Goal: Check status

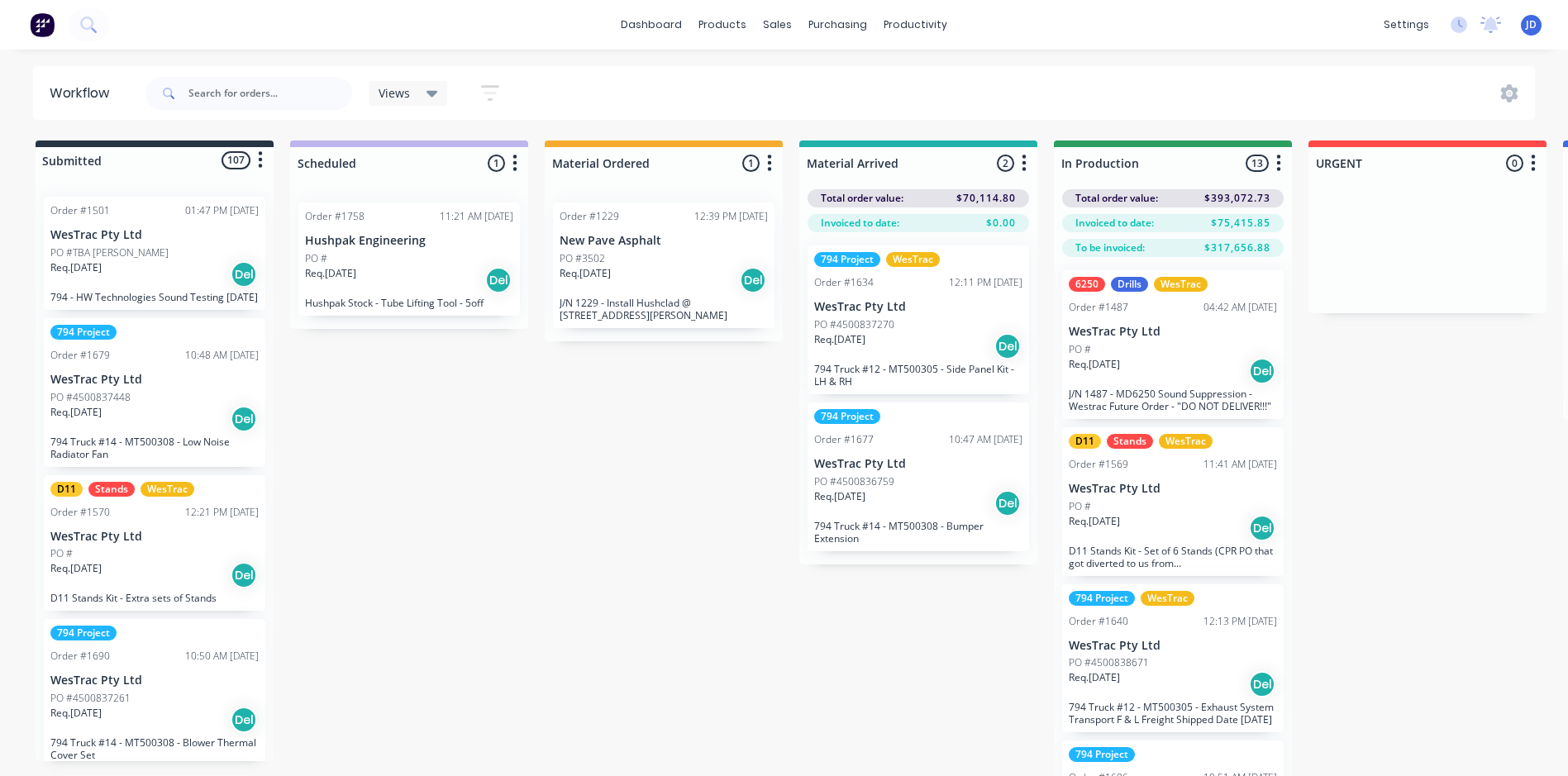
scroll to position [71, 2488]
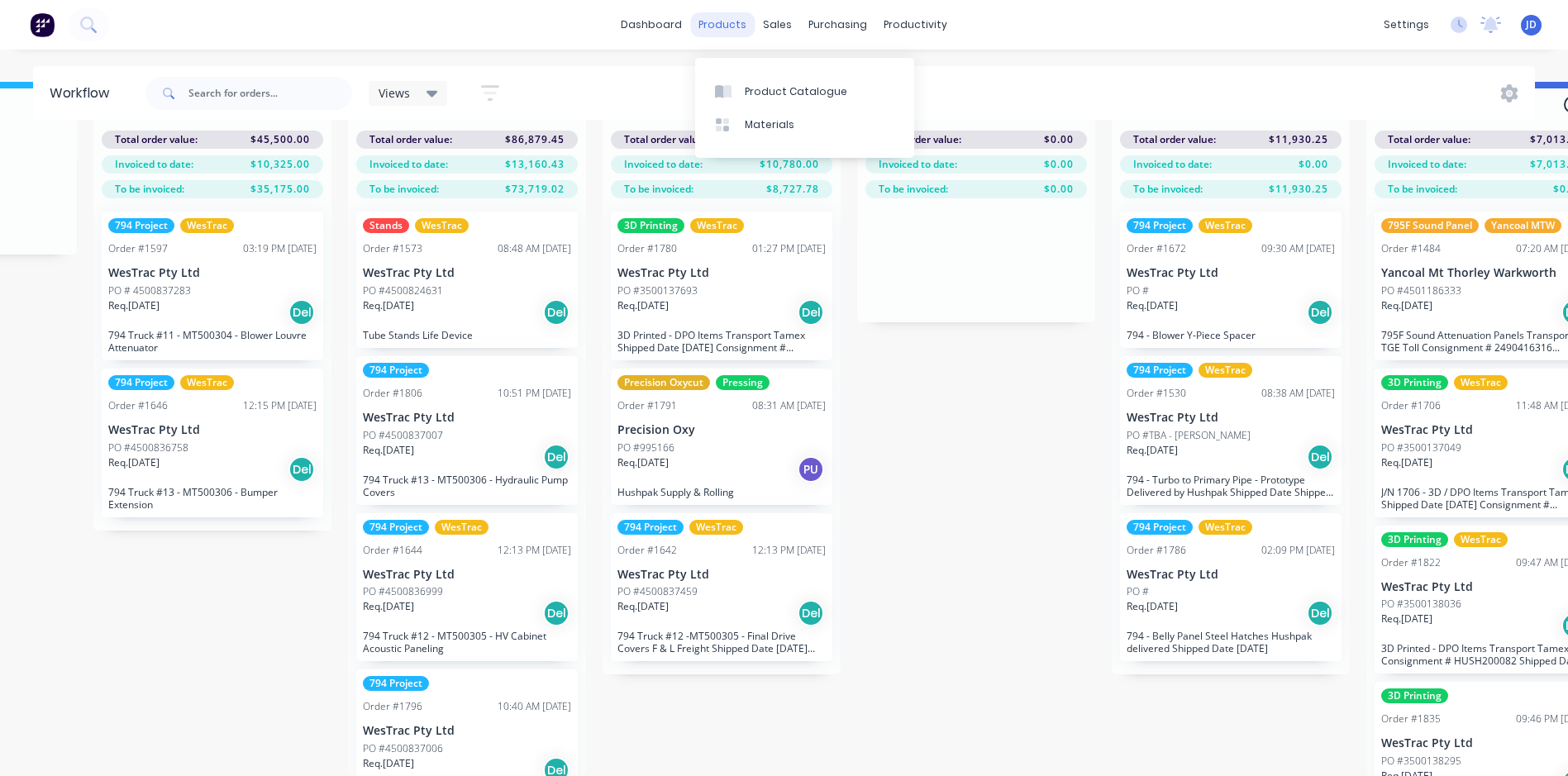
click at [728, 24] on div "products" at bounding box center [722, 24] width 64 height 24
click at [770, 84] on div "Product Catalogue" at bounding box center [796, 92] width 103 height 15
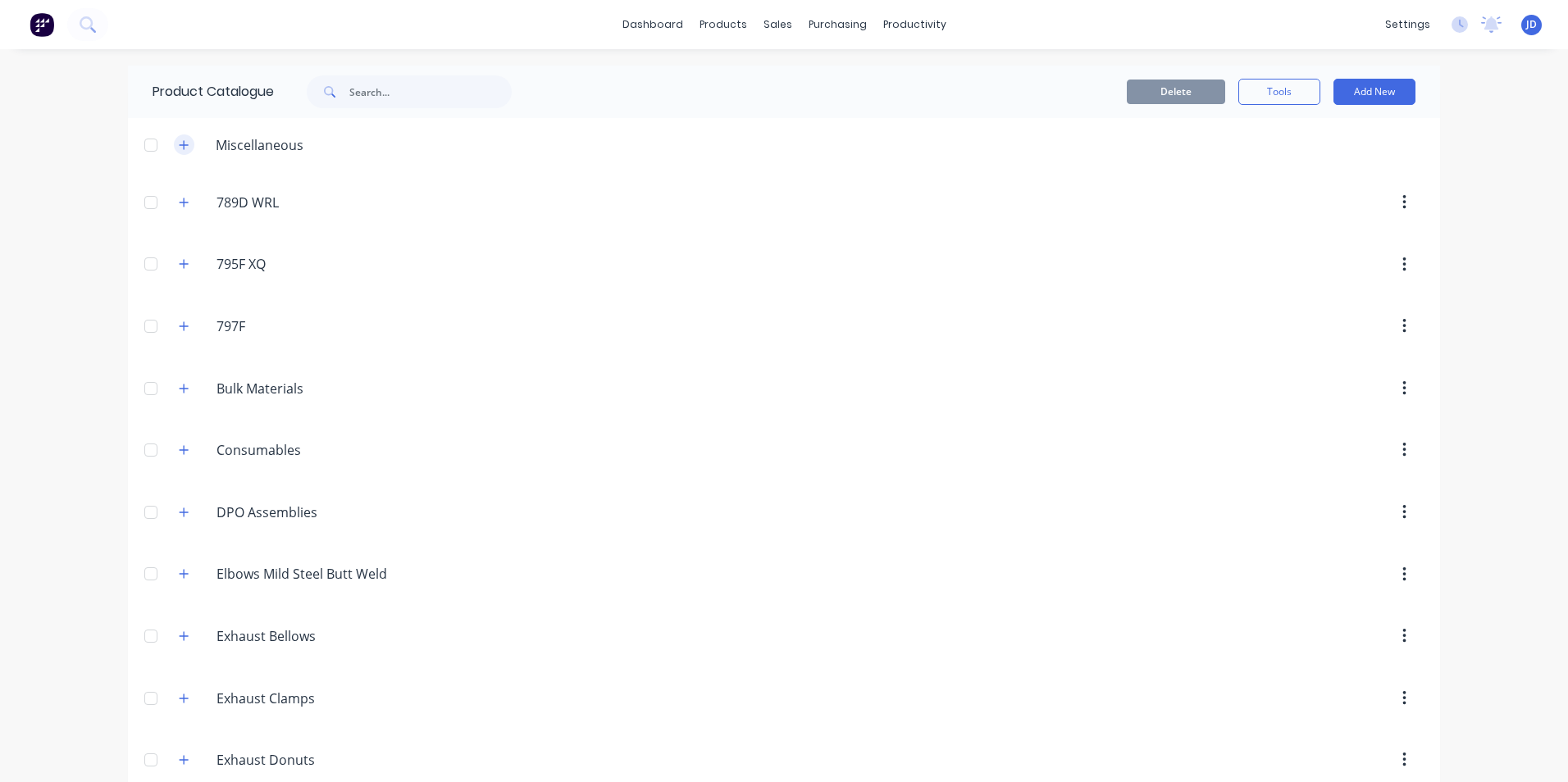
click at [184, 143] on button "button" at bounding box center [184, 145] width 20 height 20
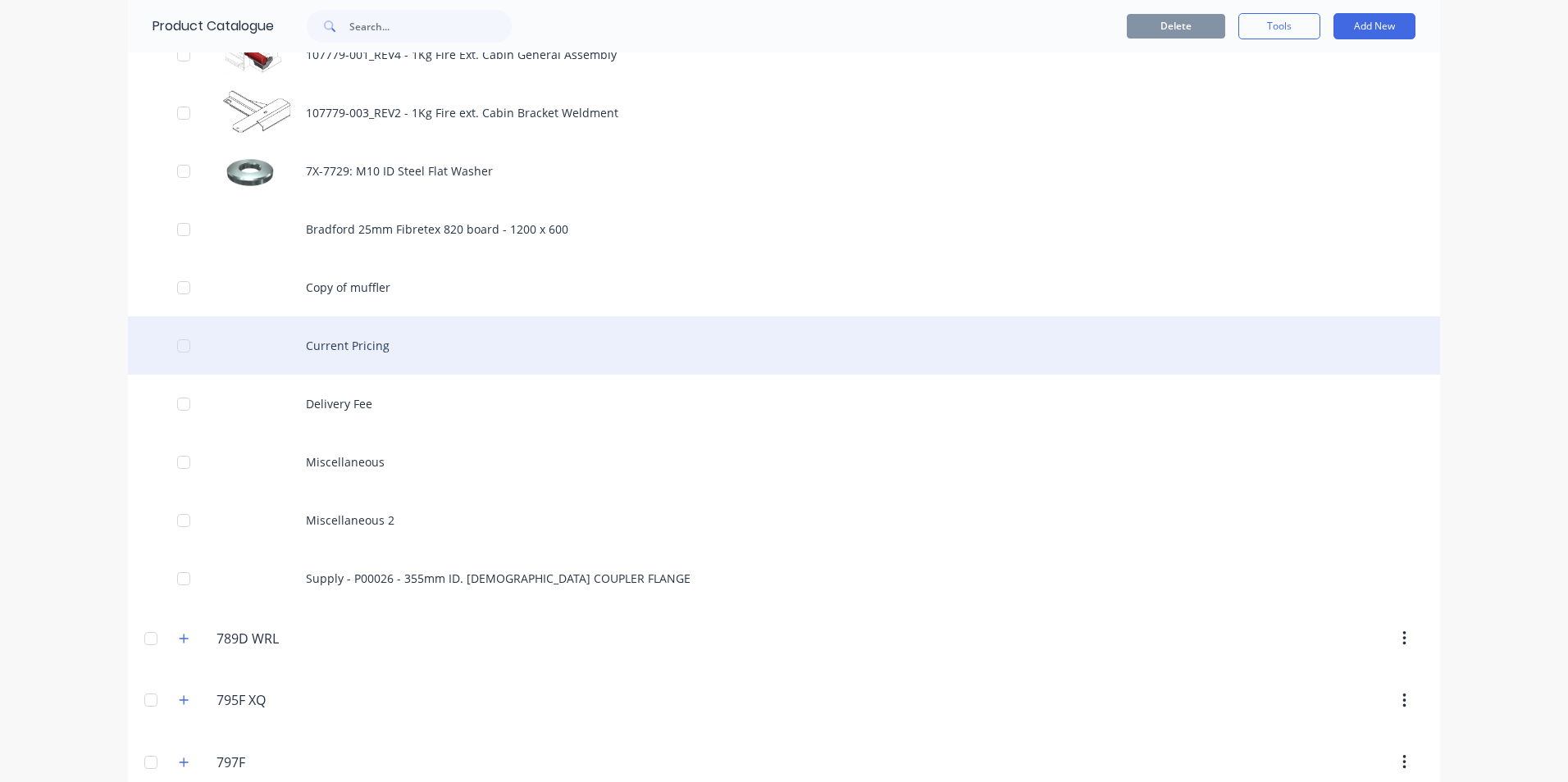
scroll to position [246, 0]
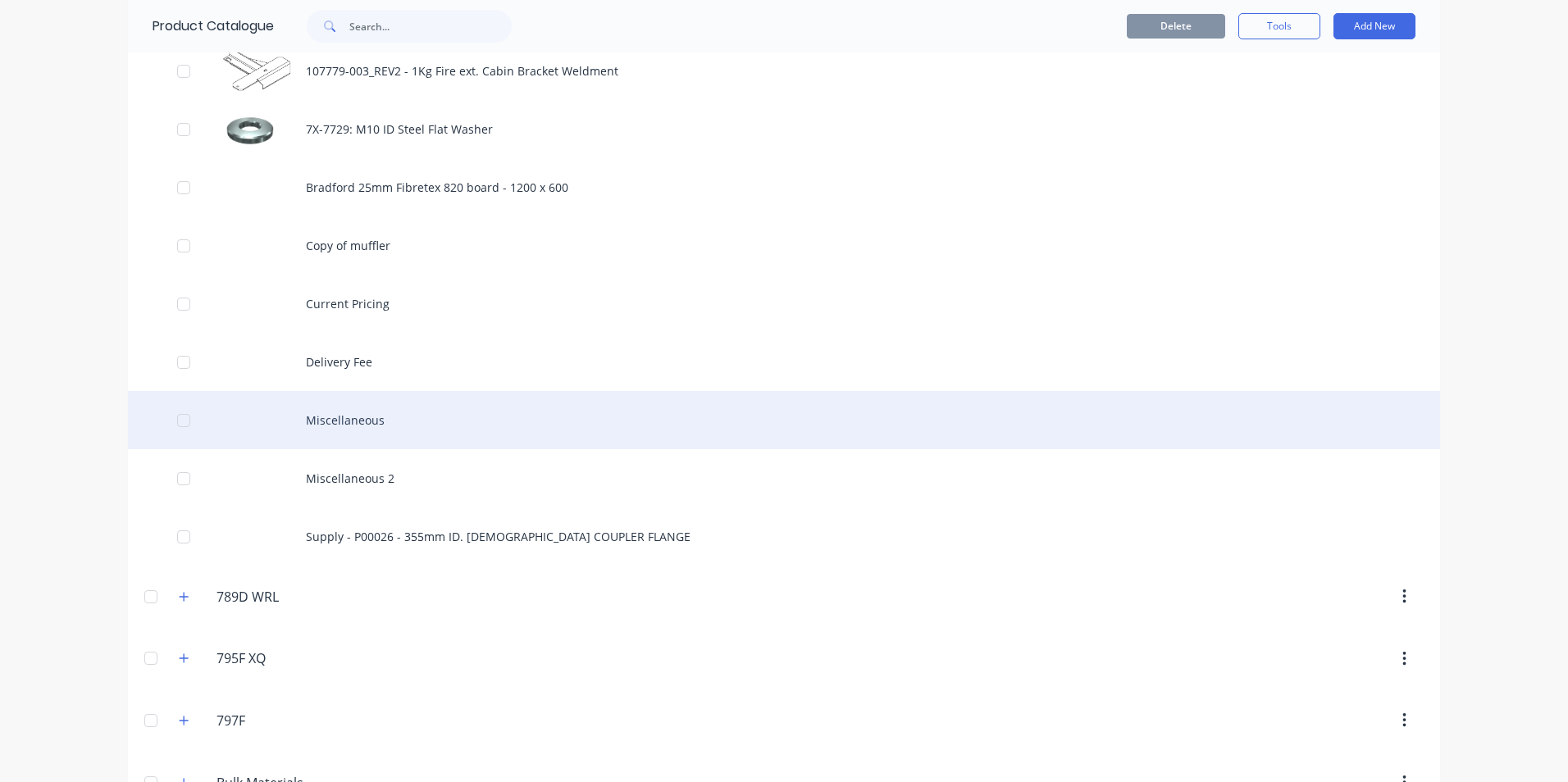
click at [333, 423] on div "Miscellaneous" at bounding box center [784, 420] width 1312 height 59
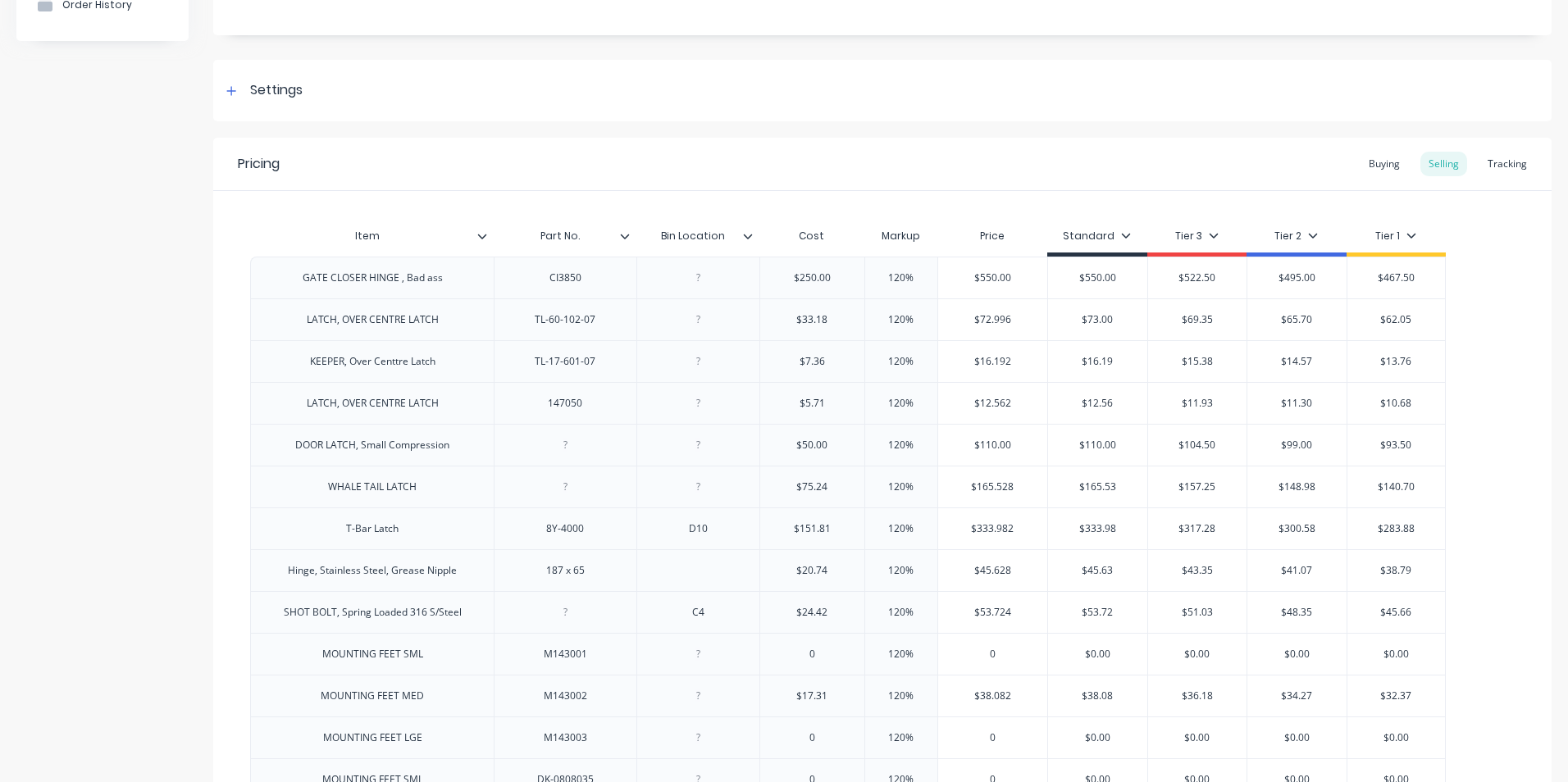
scroll to position [164, 0]
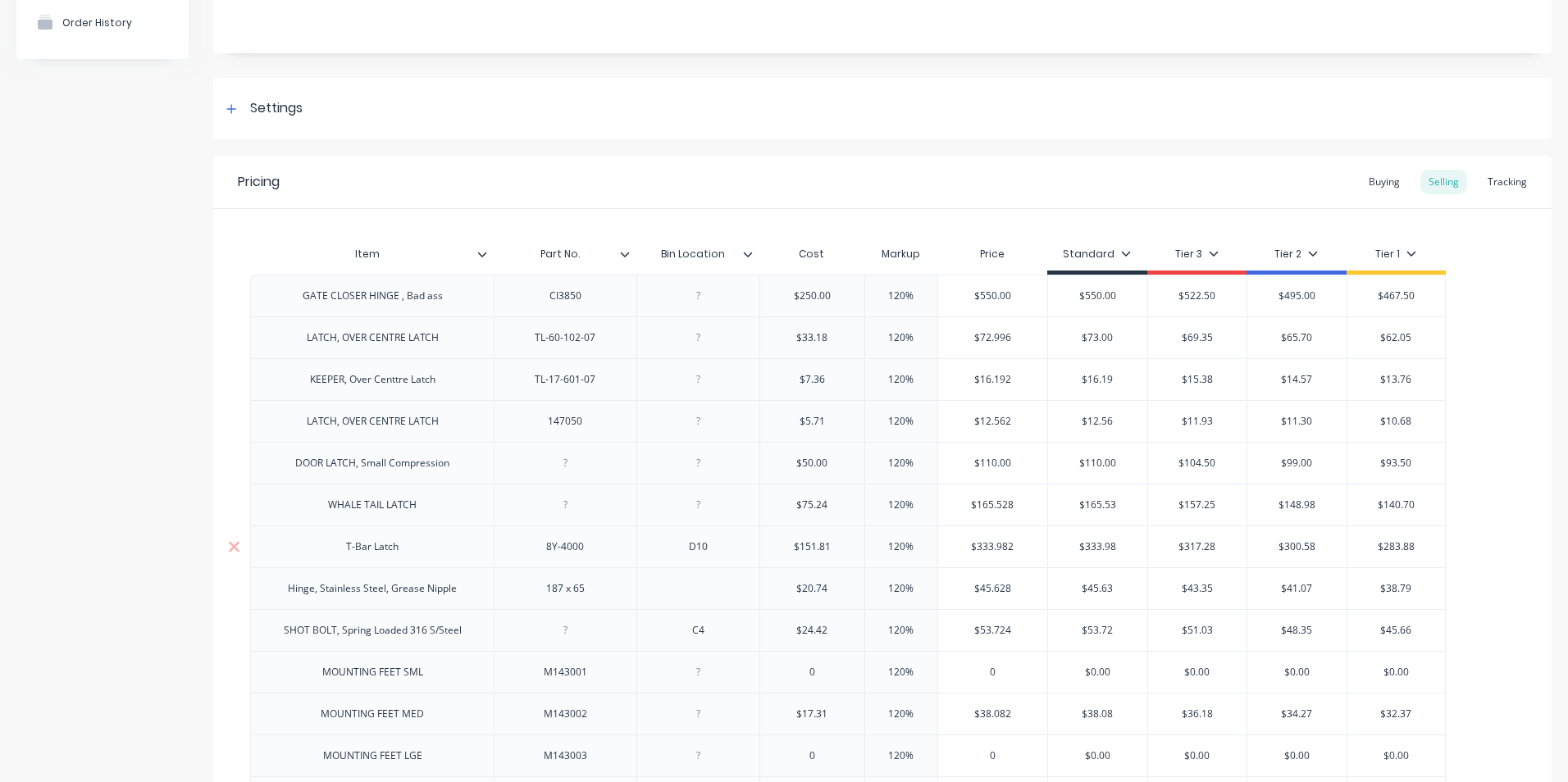
click at [361, 551] on div "T-Bar Latch" at bounding box center [372, 546] width 82 height 21
click at [1493, 176] on div "Tracking" at bounding box center [1507, 181] width 56 height 24
type textarea "x"
